Goal: Find specific page/section: Find specific page/section

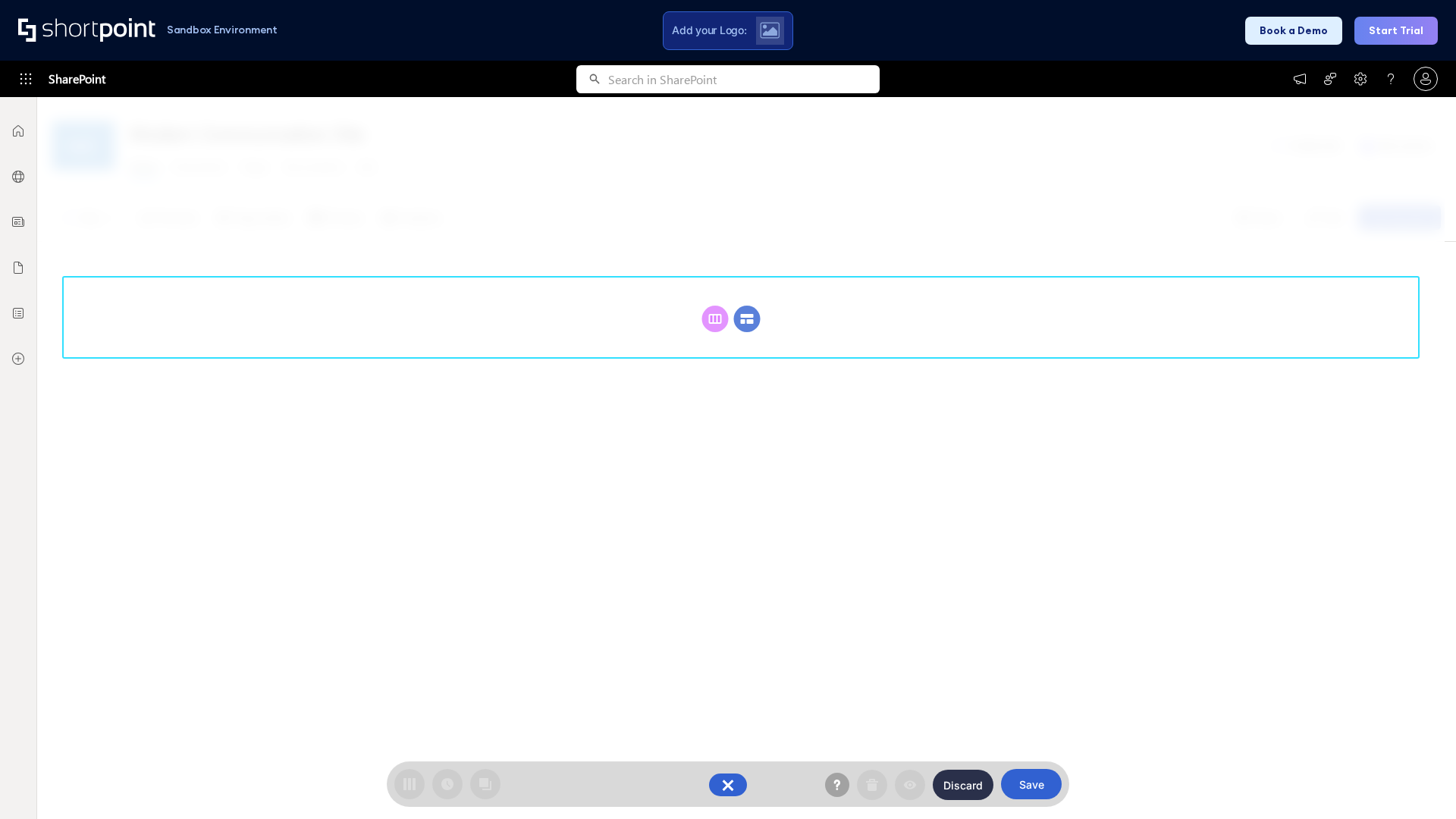
click at [747, 318] on circle at bounding box center [747, 318] width 26 height 26
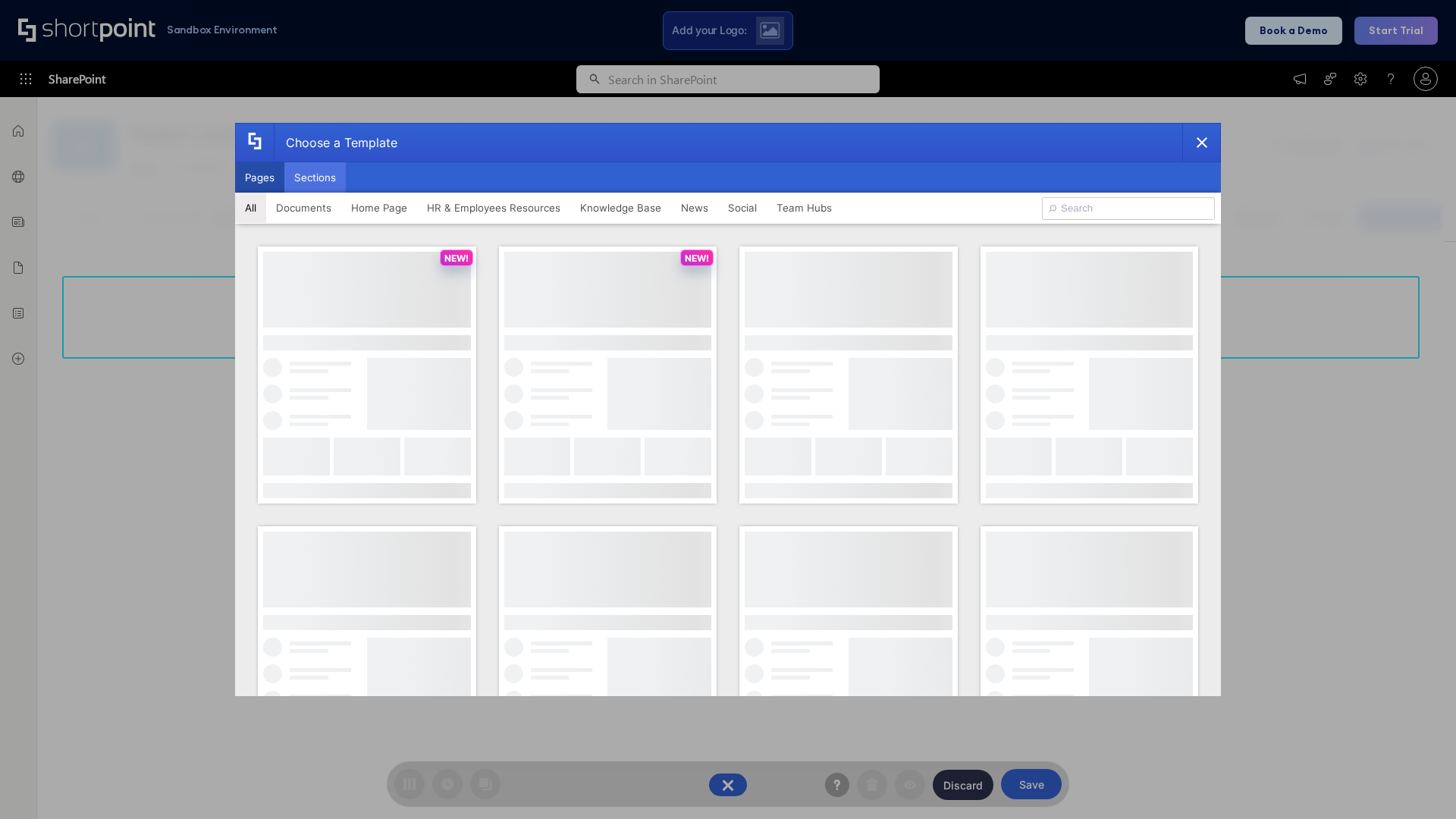
click at [315, 177] on button "Sections" at bounding box center [315, 177] width 61 height 31
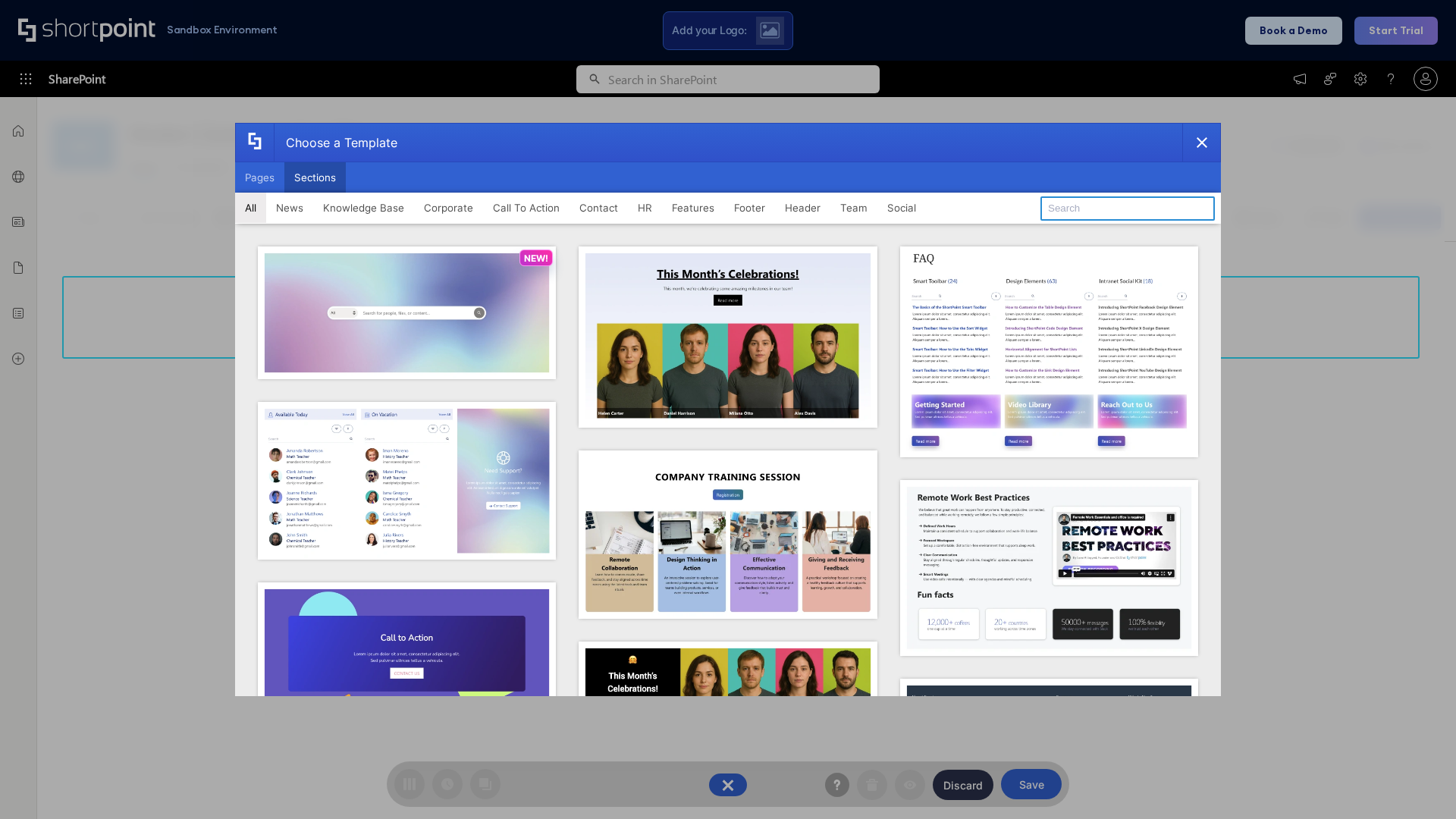
type input "CTA"
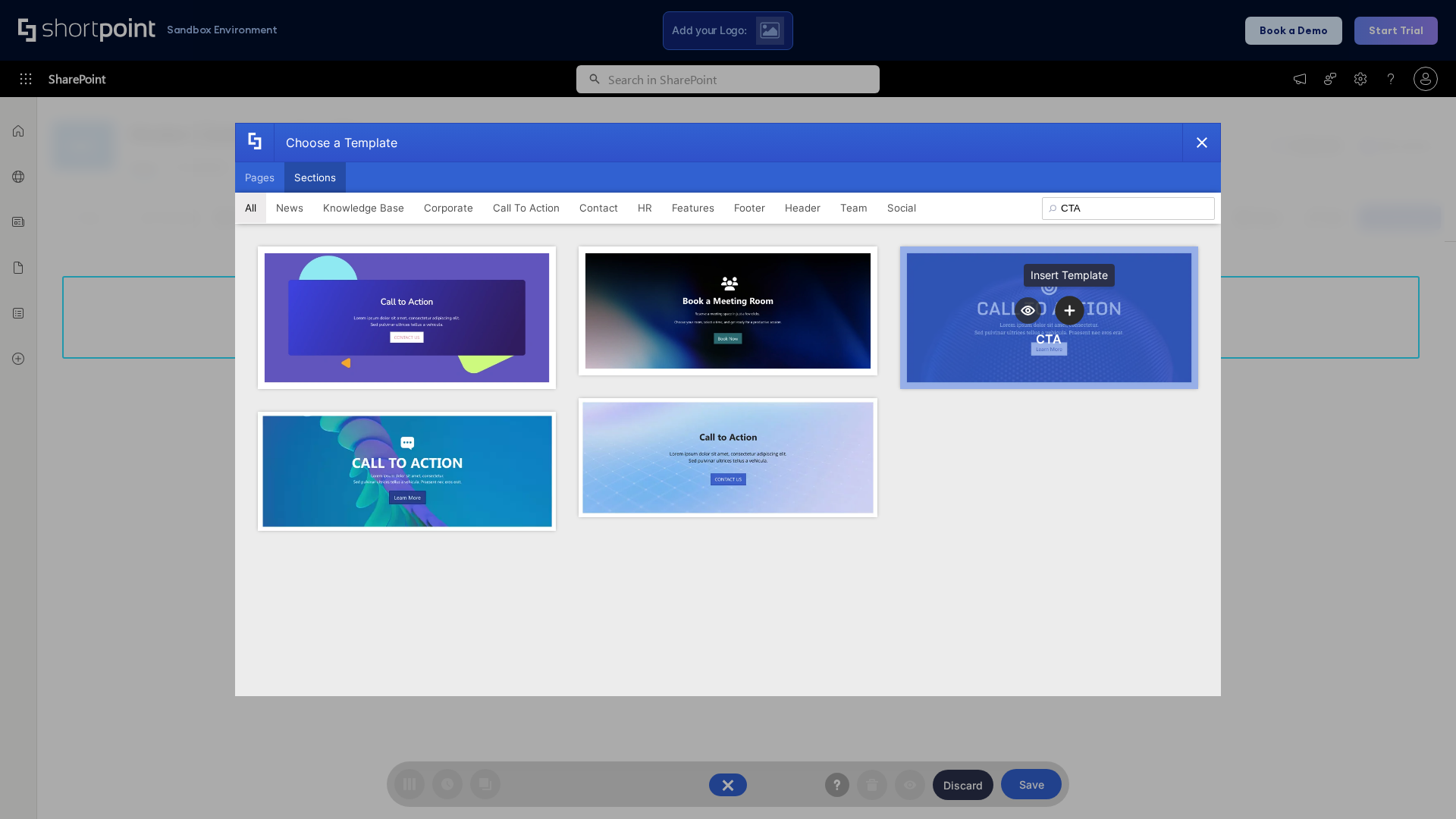
click at [1069, 311] on icon "template selector" at bounding box center [1070, 310] width 11 height 11
